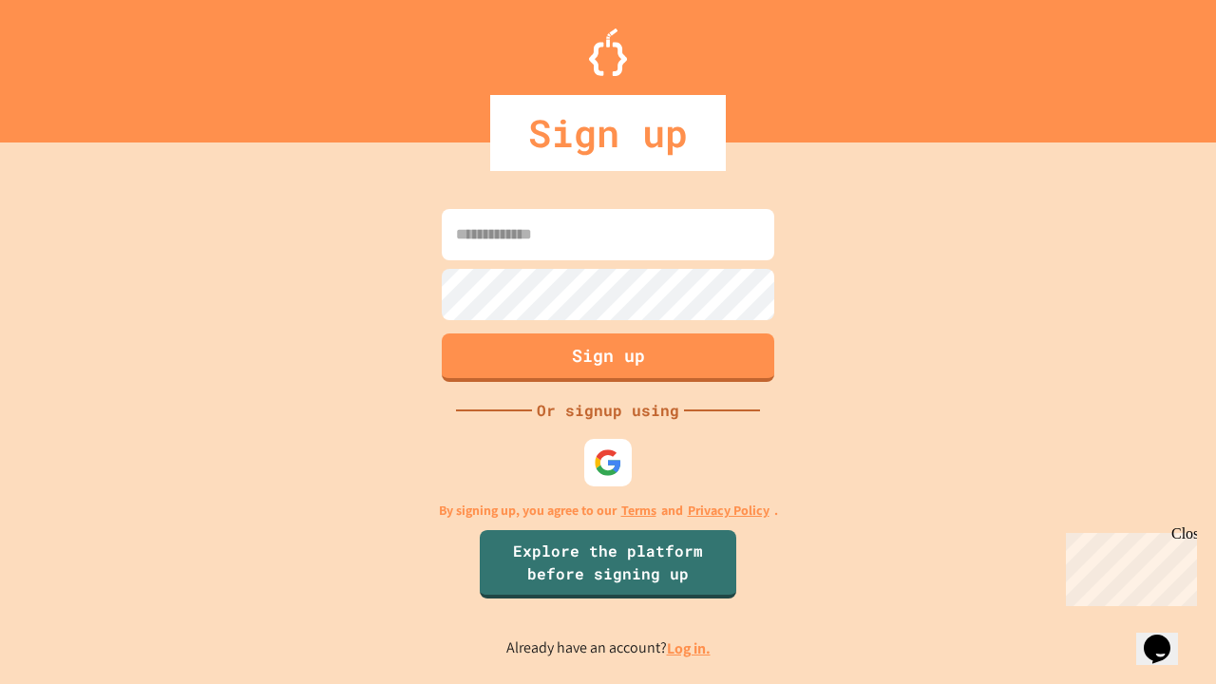
click at [690, 648] on link "Log in." at bounding box center [689, 649] width 44 height 20
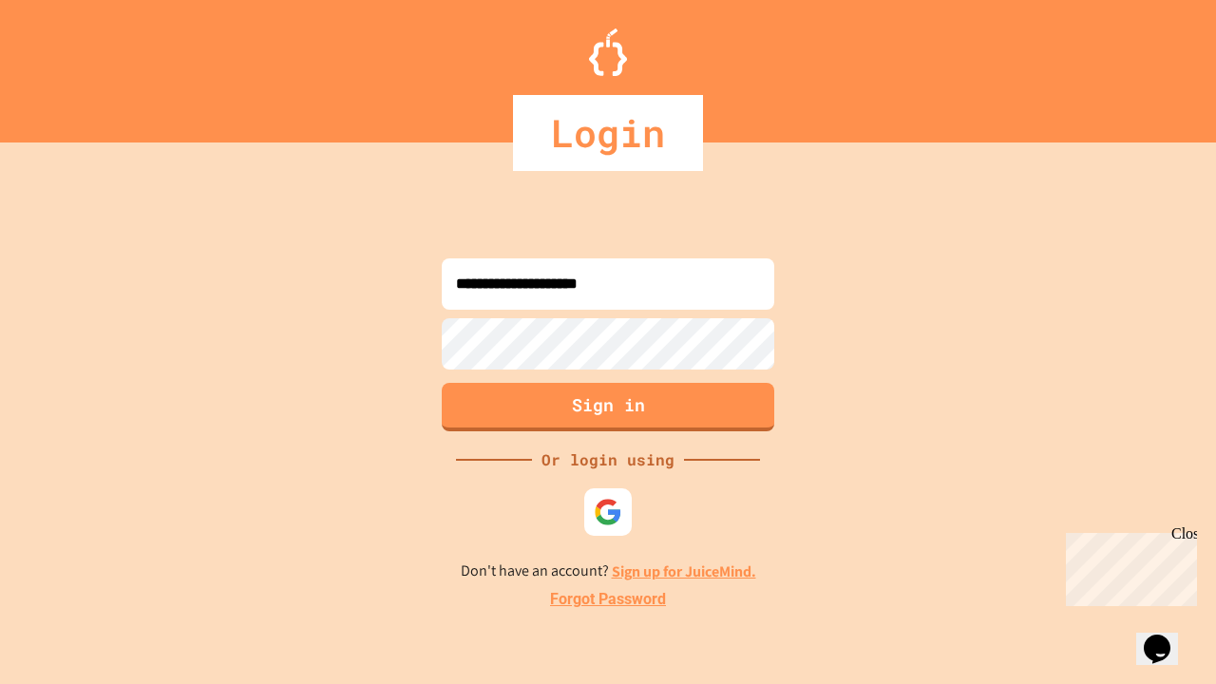
type input "**********"
